Goal: Task Accomplishment & Management: Manage account settings

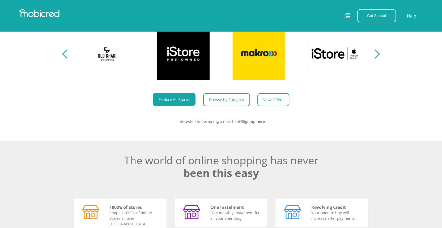
scroll to position [282, 0]
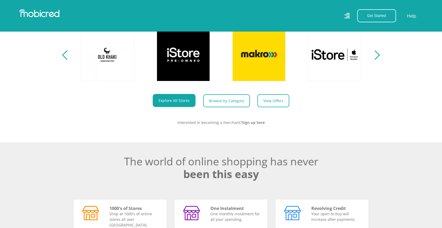
click at [347, 19] on icon at bounding box center [346, 16] width 5 height 8
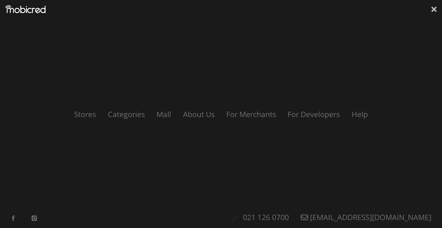
click at [435, 8] on icon at bounding box center [433, 9] width 5 height 5
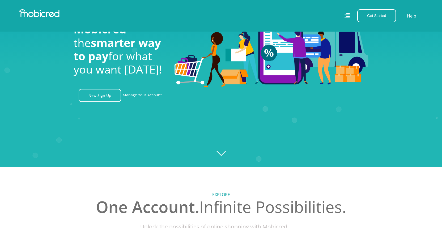
scroll to position [0, 0]
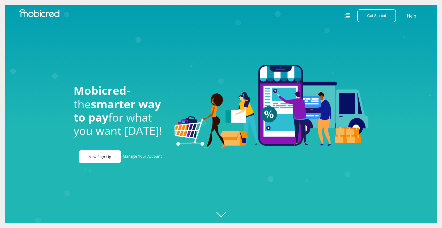
click at [104, 157] on link "New Sign Up" at bounding box center [100, 156] width 42 height 13
click at [137, 156] on link "Manage Your Account" at bounding box center [142, 156] width 39 height 13
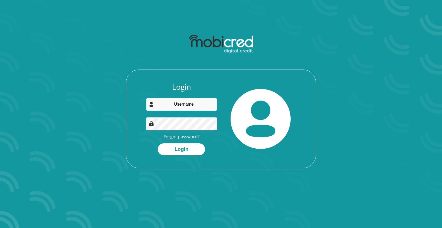
click at [193, 105] on input "email" at bounding box center [181, 104] width 71 height 13
type input "leeannforbes.za@gmail.com"
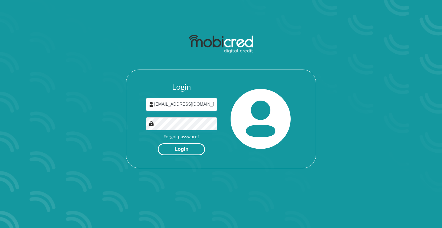
click at [177, 148] on button "Login" at bounding box center [181, 149] width 47 height 12
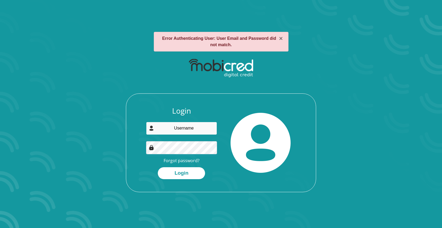
click at [190, 123] on input "email" at bounding box center [181, 128] width 71 height 13
type input "[EMAIL_ADDRESS][DOMAIN_NAME]"
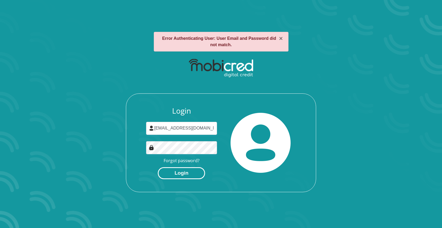
click at [177, 173] on button "Login" at bounding box center [181, 173] width 47 height 12
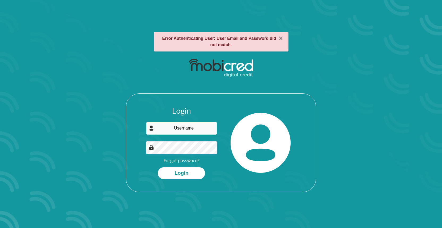
click at [186, 133] on input "email" at bounding box center [181, 128] width 71 height 13
type input "[EMAIL_ADDRESS][DOMAIN_NAME]"
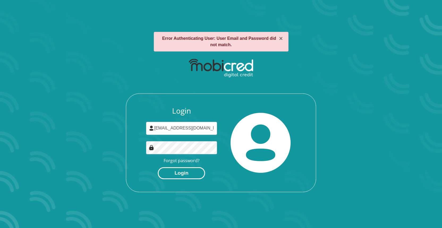
click at [175, 173] on button "Login" at bounding box center [181, 173] width 47 height 12
click at [177, 161] on link "Forgot password?" at bounding box center [182, 161] width 36 height 6
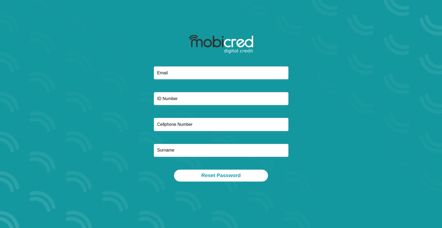
type input "[EMAIL_ADDRESS][DOMAIN_NAME]"
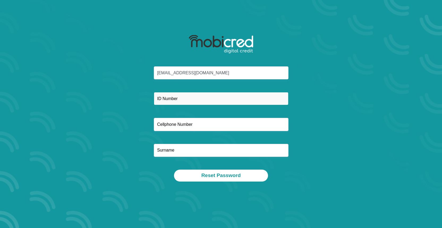
click at [208, 99] on input "text" at bounding box center [221, 98] width 135 height 13
type input "9508110316083"
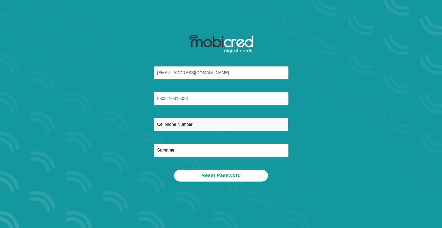
click at [206, 126] on input "text" at bounding box center [221, 124] width 135 height 13
type input "0682933844"
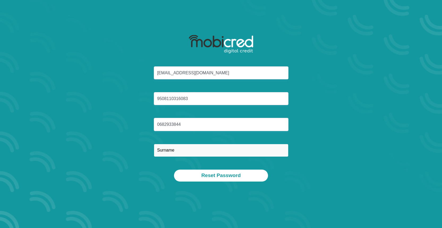
click at [199, 150] on input "text" at bounding box center [221, 150] width 135 height 13
type input "Forbes"
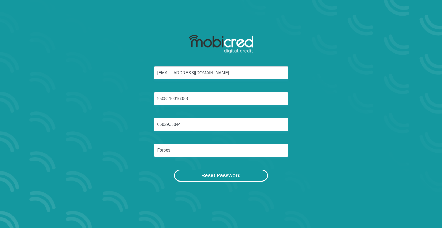
click at [217, 175] on button "Reset Password" at bounding box center [221, 176] width 94 height 12
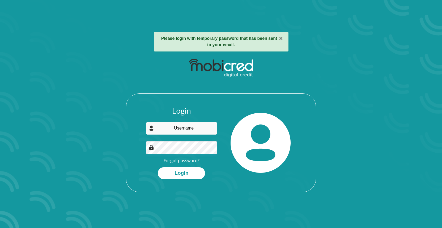
click at [176, 124] on input "email" at bounding box center [181, 128] width 71 height 13
type input "forbeslea@gmail.com"
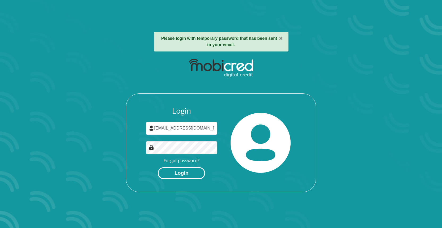
click at [182, 176] on button "Login" at bounding box center [181, 173] width 47 height 12
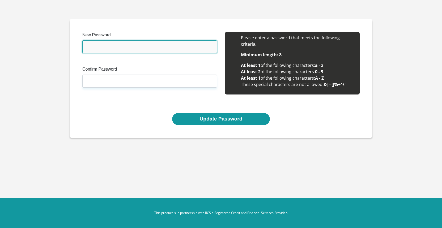
click at [158, 50] on input "New Password" at bounding box center [149, 46] width 135 height 13
type input "2025_Cred"
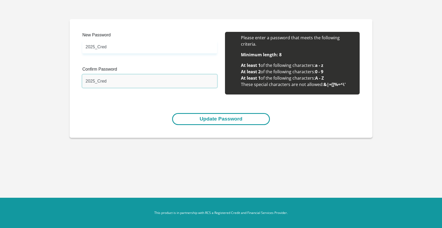
type input "2025_Cred"
click at [210, 118] on button "Update Password" at bounding box center [220, 119] width 97 height 12
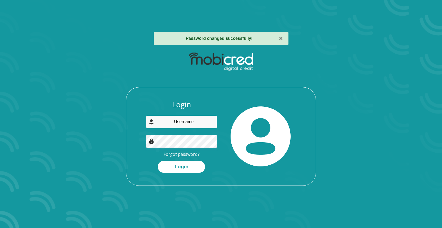
click at [197, 123] on input "email" at bounding box center [181, 122] width 71 height 13
type input "forbeslea@gmail.com"
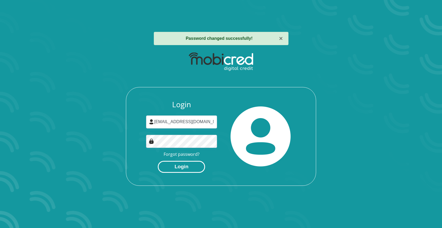
click at [175, 167] on button "Login" at bounding box center [181, 167] width 47 height 12
